Goal: Information Seeking & Learning: Find specific page/section

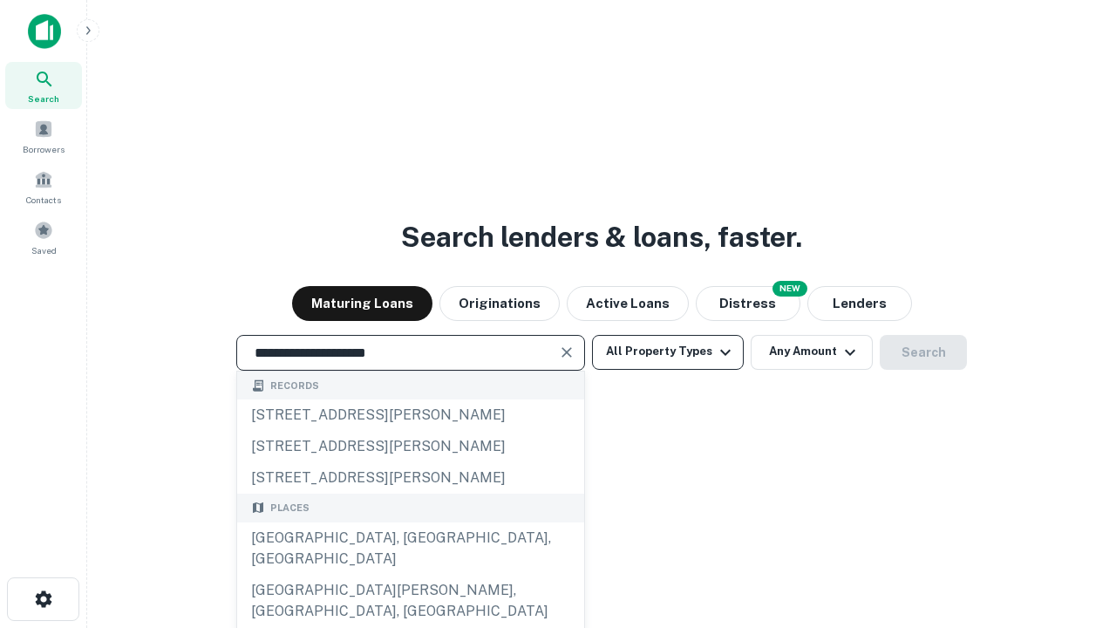
click at [410, 575] on div "[GEOGRAPHIC_DATA], [GEOGRAPHIC_DATA], [GEOGRAPHIC_DATA]" at bounding box center [410, 548] width 347 height 52
click at [668, 351] on button "All Property Types" at bounding box center [668, 352] width 152 height 35
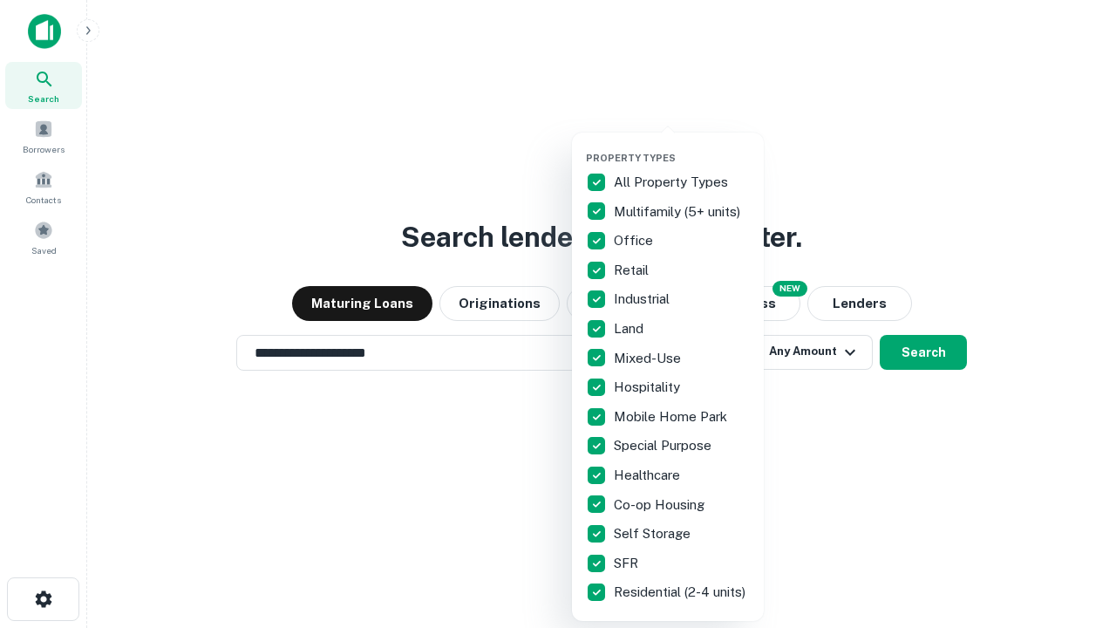
type input "**********"
click at [682, 146] on button "button" at bounding box center [682, 146] width 192 height 1
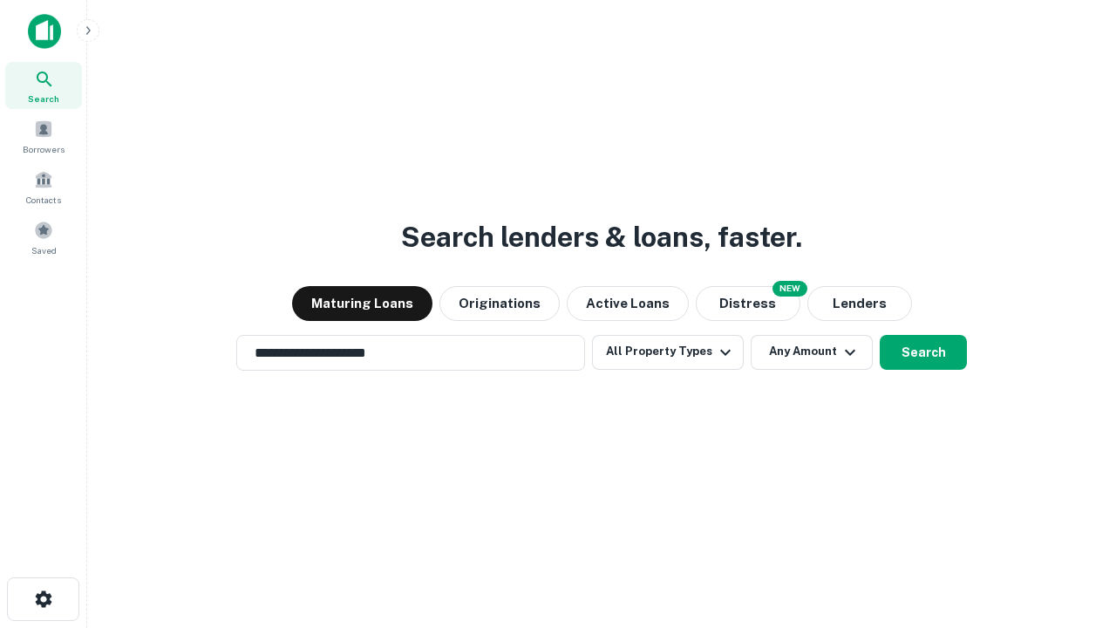
scroll to position [10, 210]
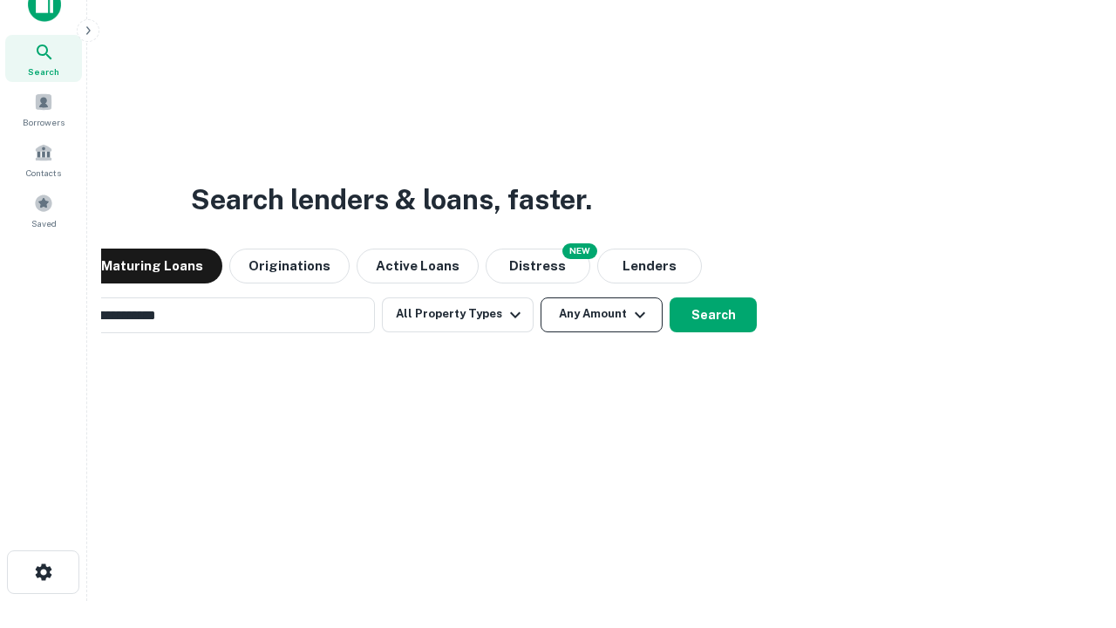
click at [541, 297] on button "Any Amount" at bounding box center [602, 314] width 122 height 35
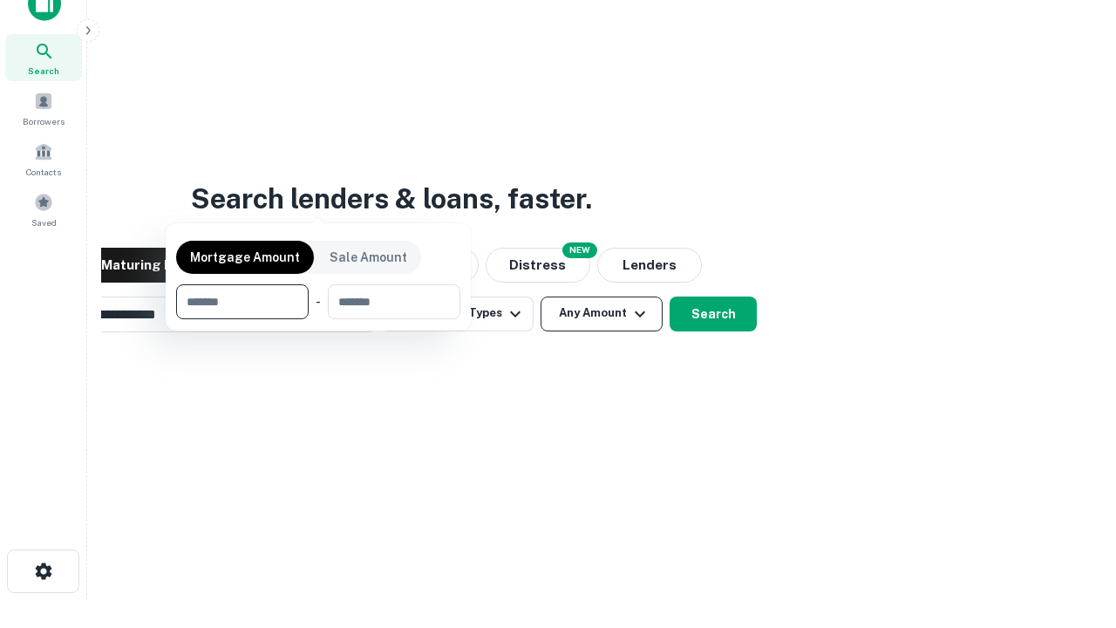
scroll to position [126, 493]
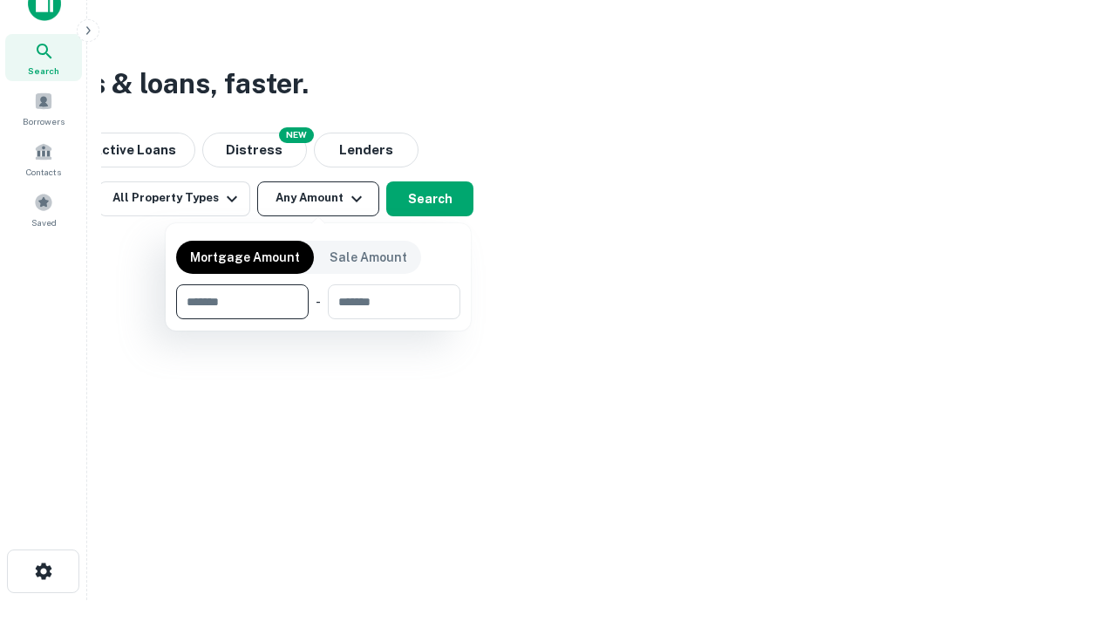
type input "*******"
click at [318, 319] on button "button" at bounding box center [318, 319] width 284 height 1
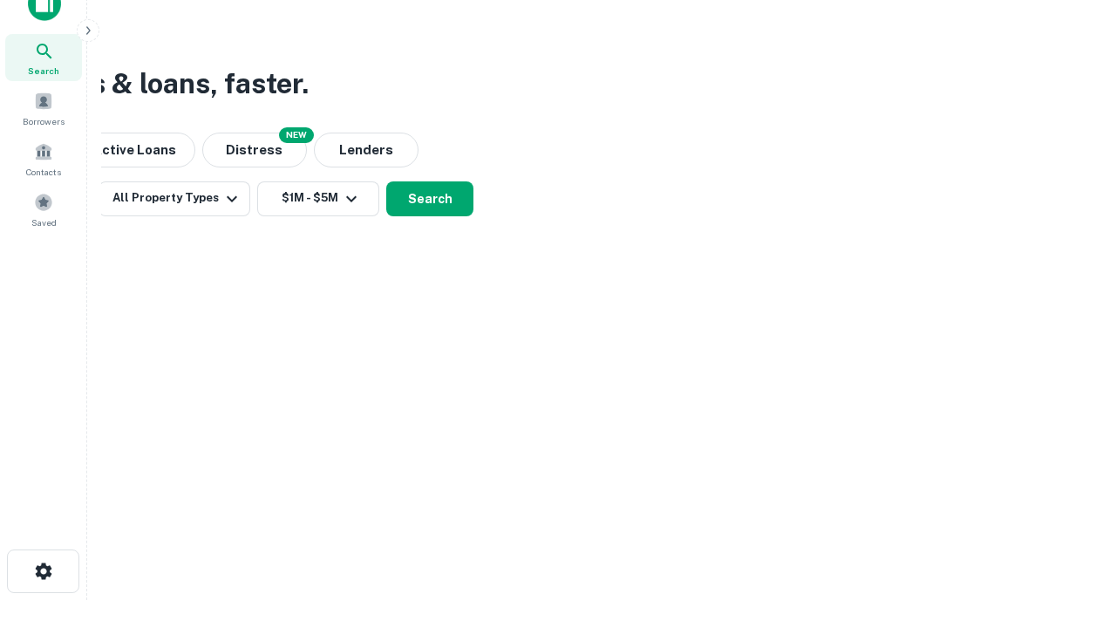
scroll to position [0, 0]
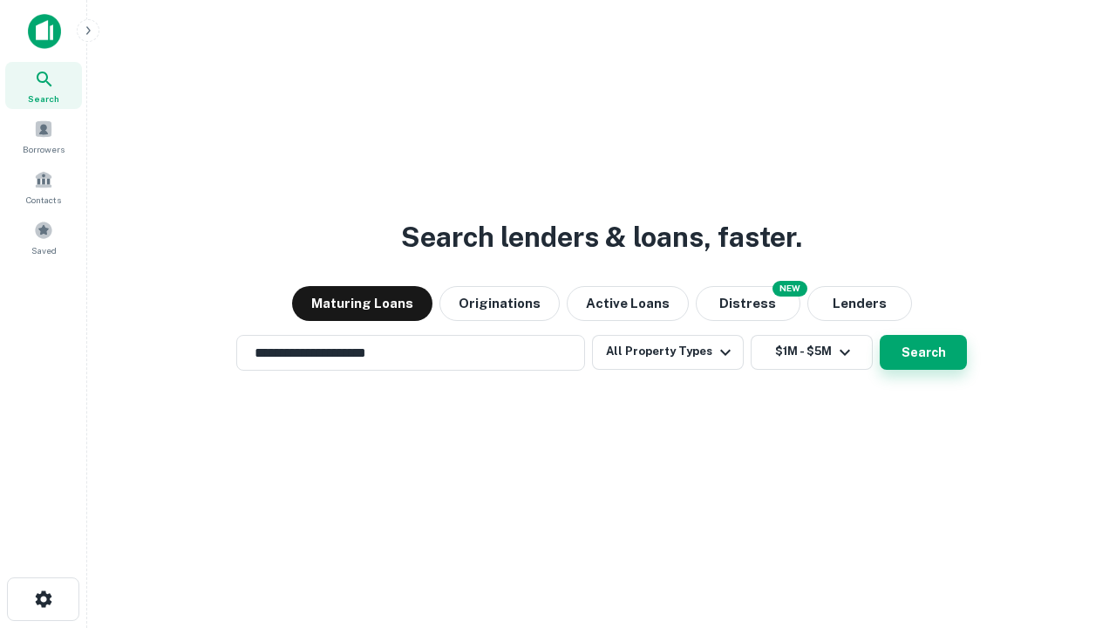
click at [880, 335] on button "Search" at bounding box center [923, 352] width 87 height 35
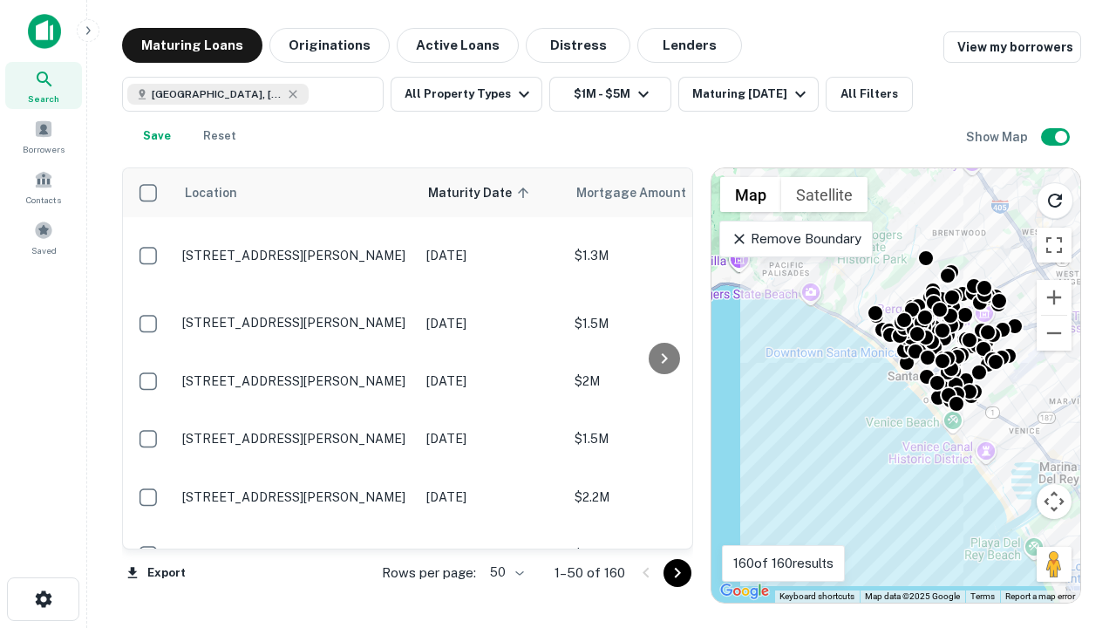
click at [504, 572] on body "Search Borrowers Contacts Saved Maturing Loans Originations Active Loans Distre…" at bounding box center [558, 314] width 1116 height 628
click at [505, 528] on li "25" at bounding box center [504, 528] width 51 height 31
